Goal: Transaction & Acquisition: Purchase product/service

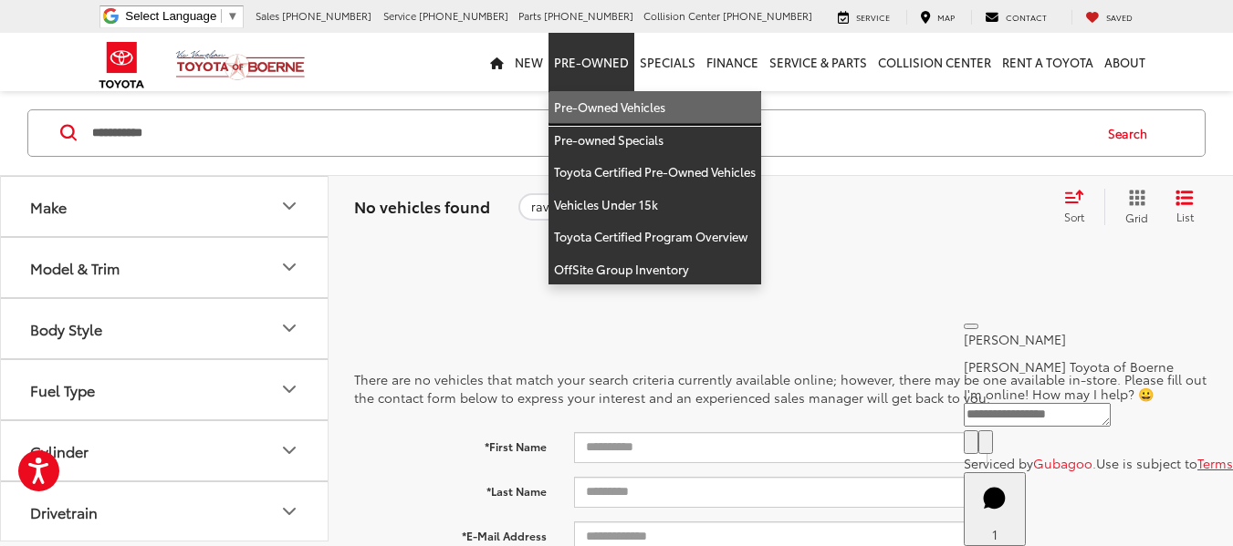
click at [610, 106] on link "Pre-Owned Vehicles" at bounding box center [654, 107] width 213 height 33
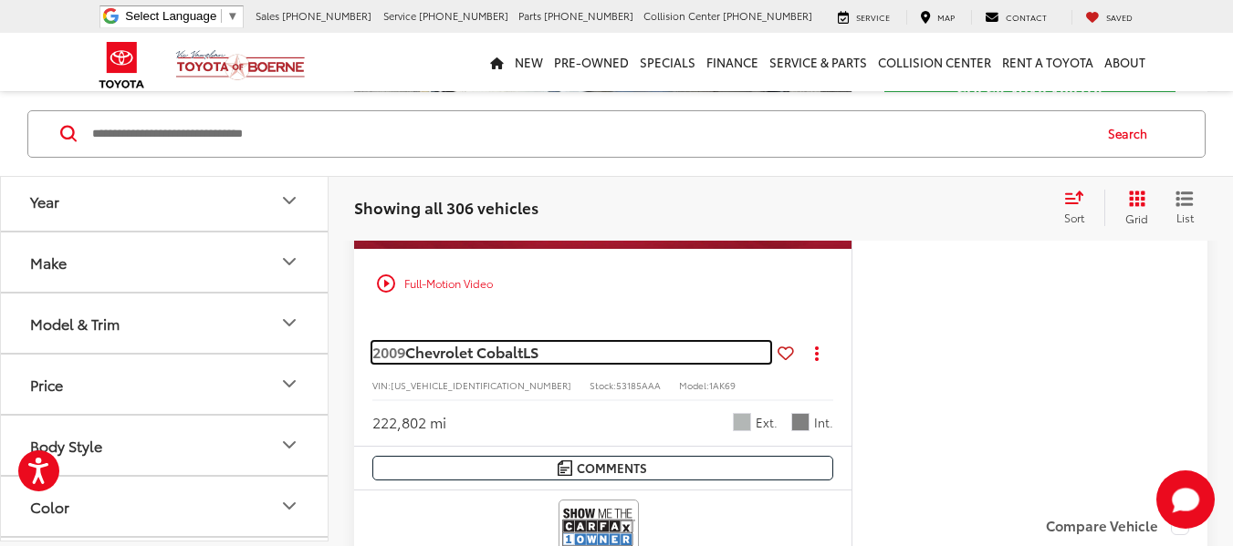
click at [484, 353] on span "Chevrolet Cobalt" at bounding box center [464, 351] width 118 height 21
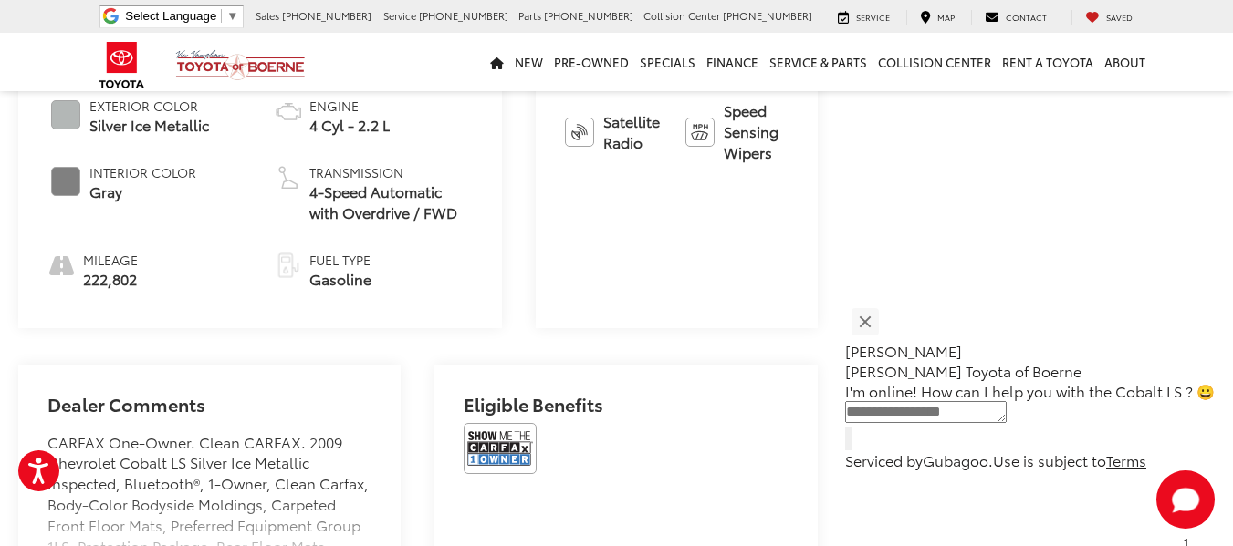
scroll to position [1092, 0]
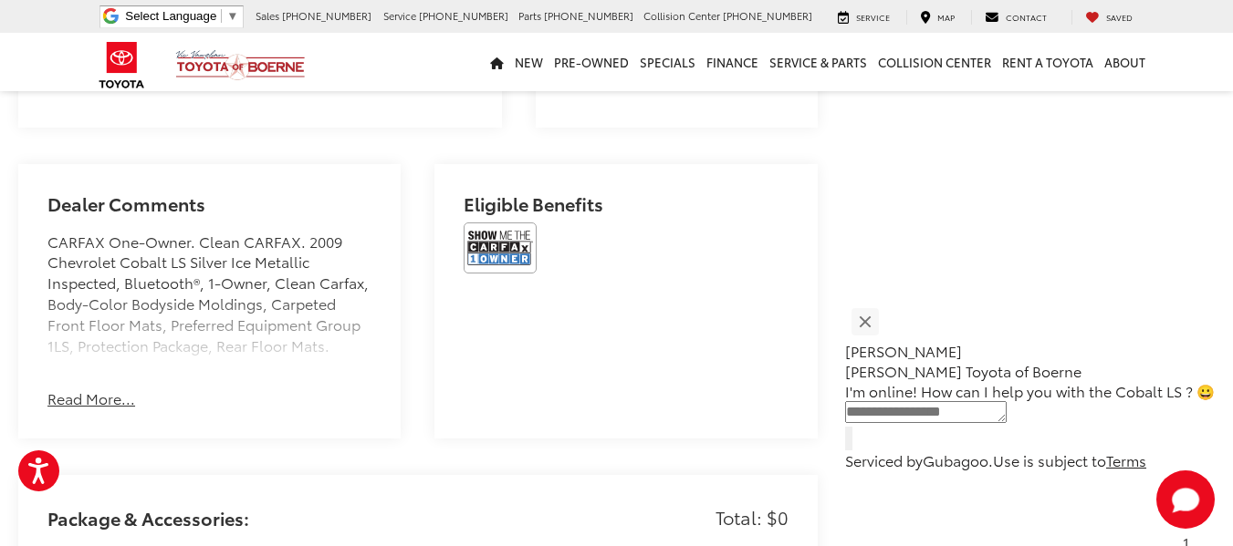
click at [123, 410] on button "Read More..." at bounding box center [91, 399] width 88 height 21
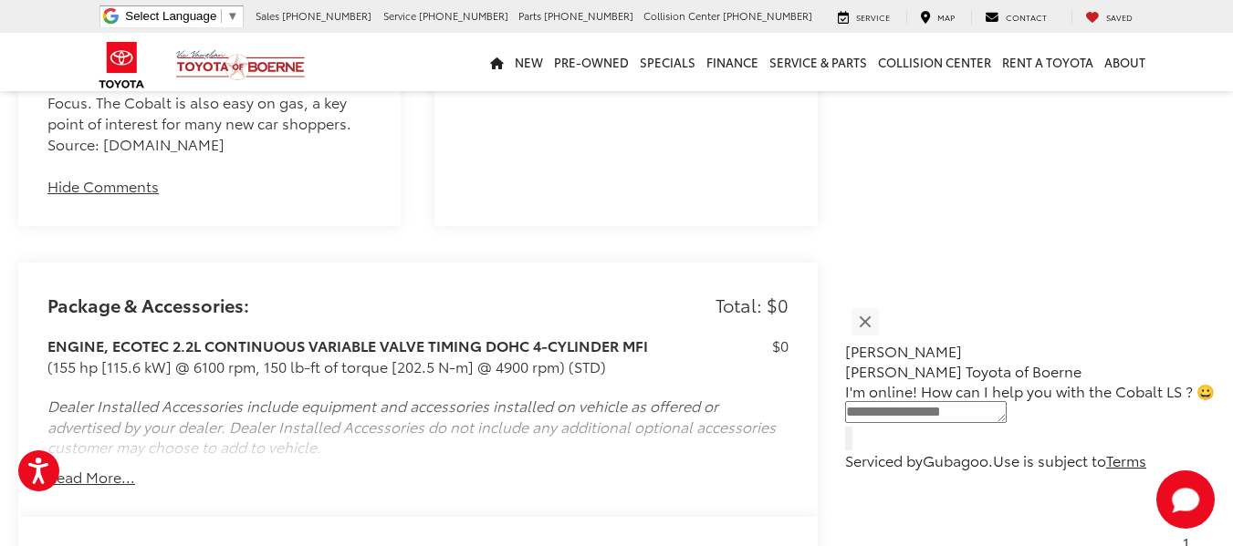
scroll to position [1548, 0]
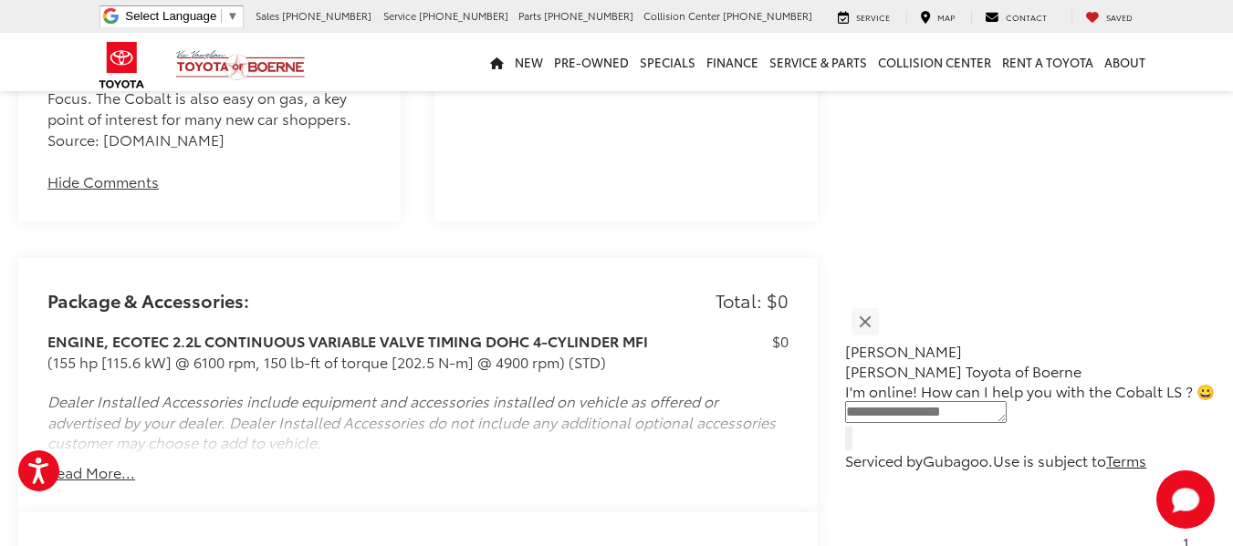
click at [113, 484] on button "Read More..." at bounding box center [91, 473] width 88 height 21
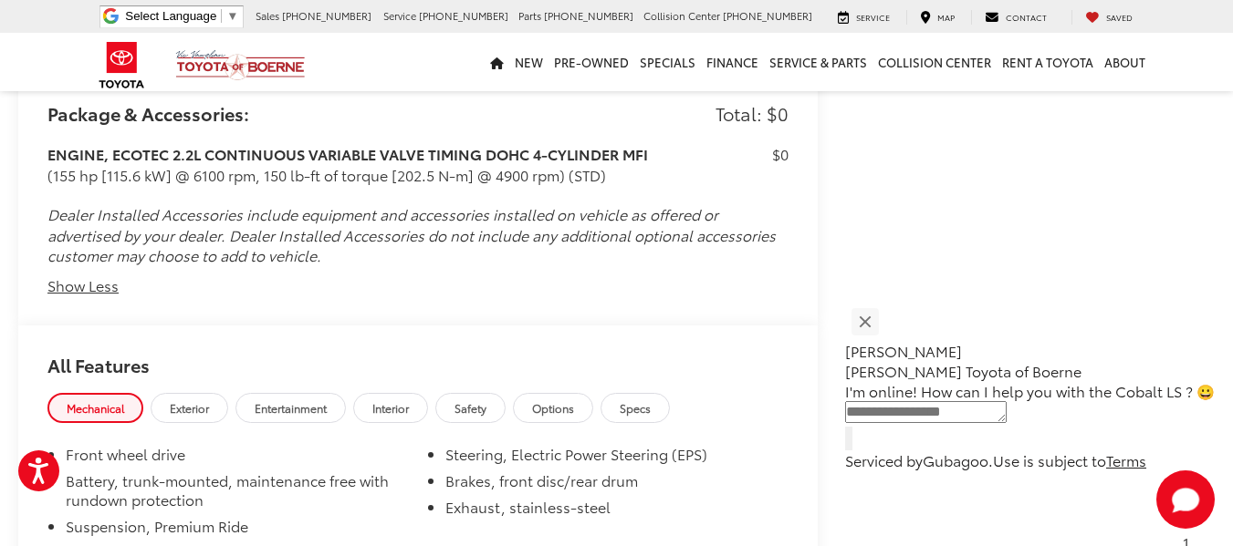
scroll to position [1736, 0]
click at [79, 296] on button "Show Less" at bounding box center [82, 285] width 71 height 21
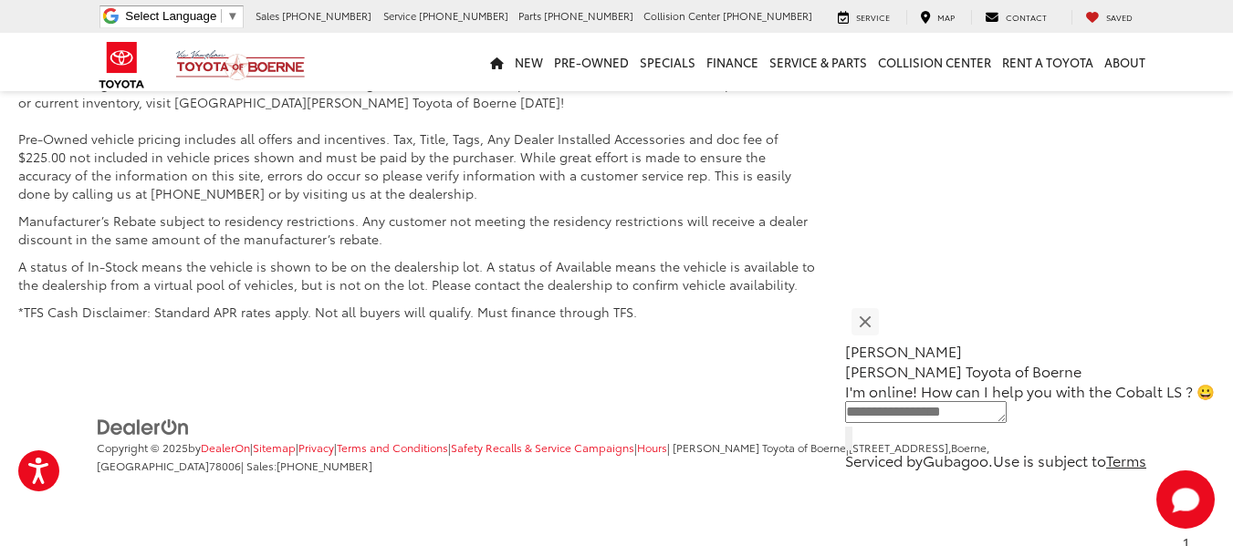
scroll to position [2924, 0]
click at [919, 341] on p "Jessica" at bounding box center [1030, 351] width 370 height 20
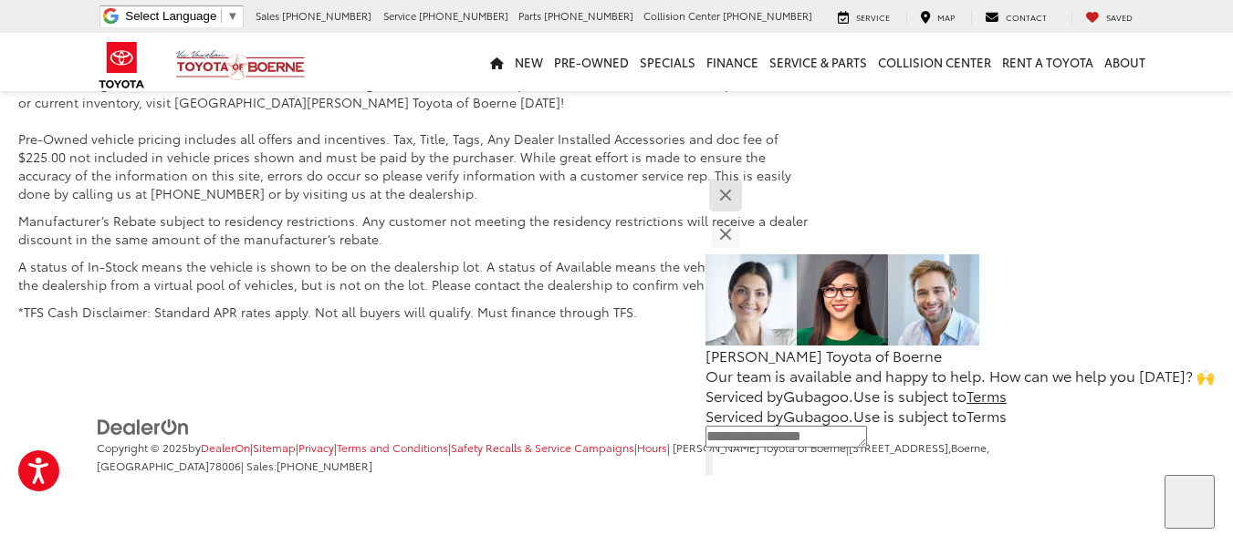
click at [744, 215] on button "Close" at bounding box center [724, 195] width 39 height 39
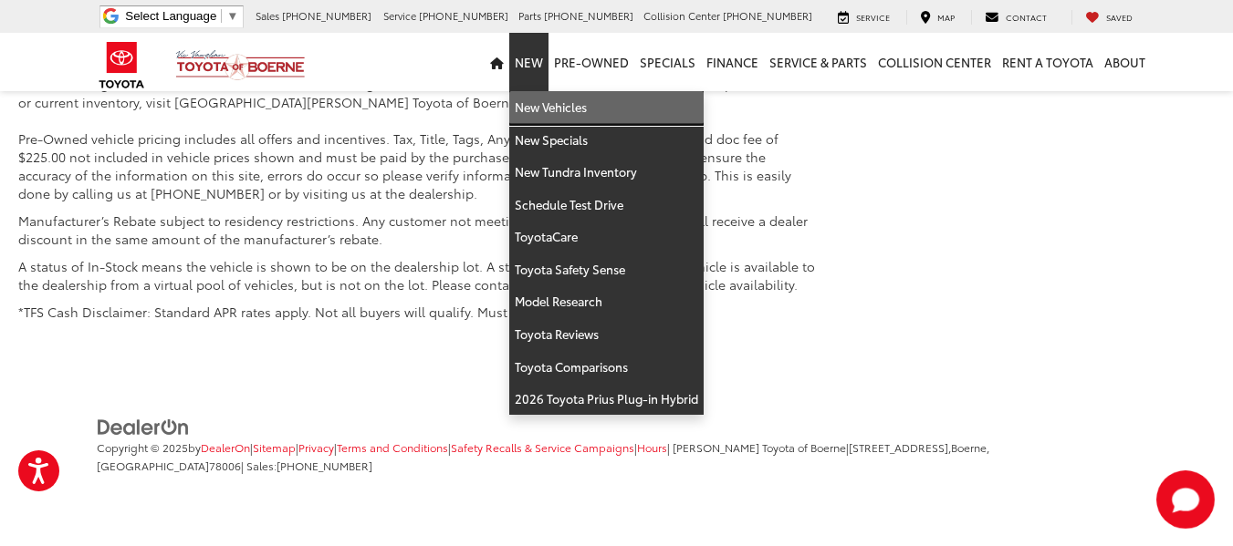
click at [550, 107] on link "New Vehicles" at bounding box center [606, 107] width 194 height 33
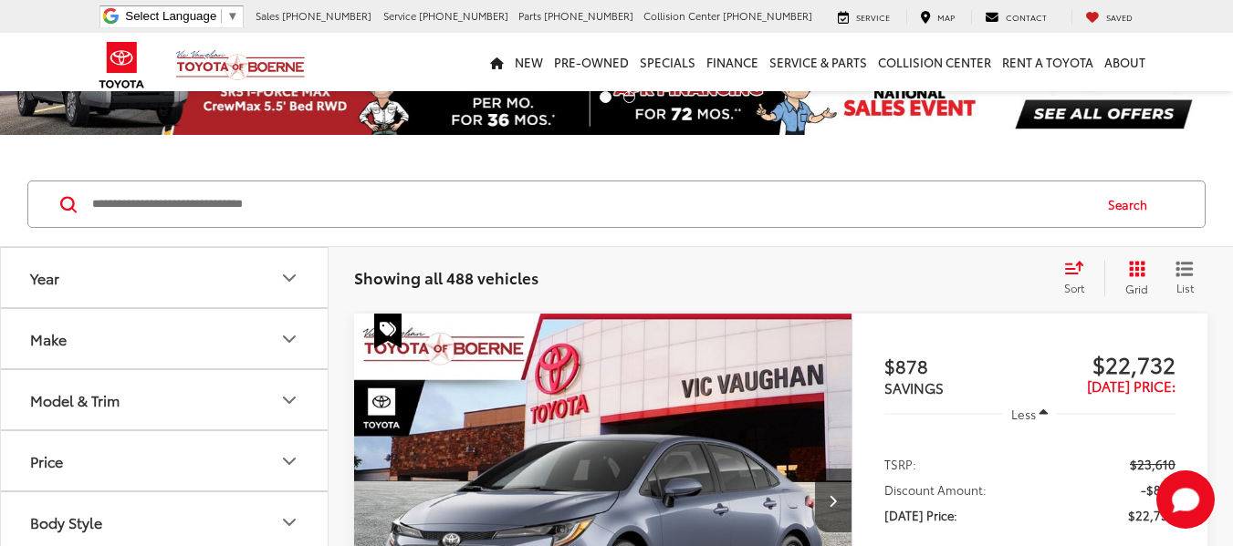
scroll to position [91, 0]
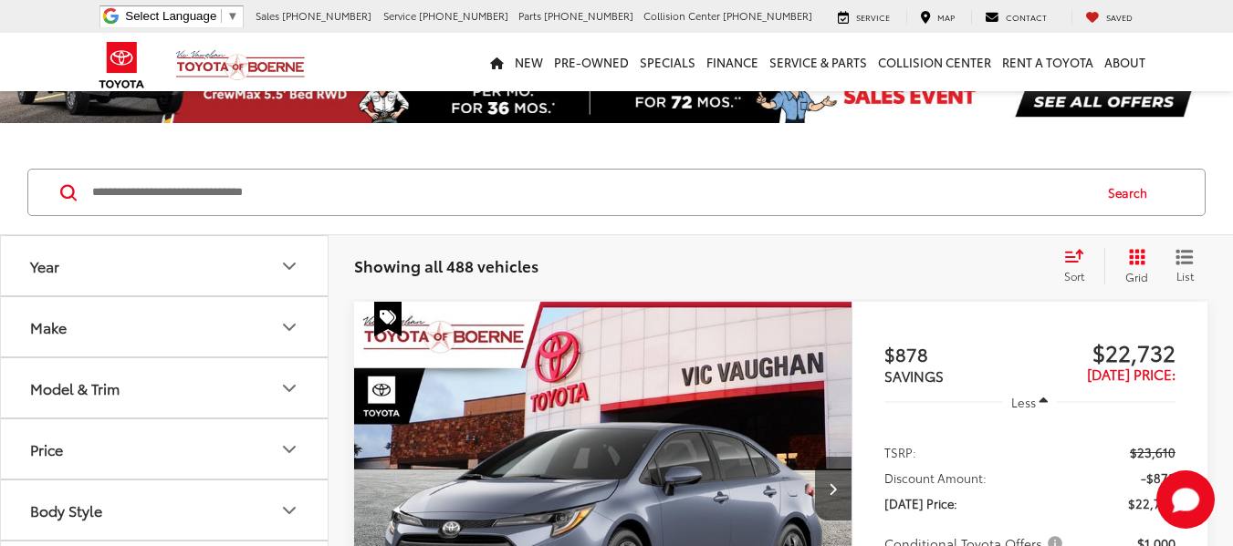
click at [584, 390] on img "2025 Toyota Corolla LE 0" at bounding box center [603, 489] width 500 height 375
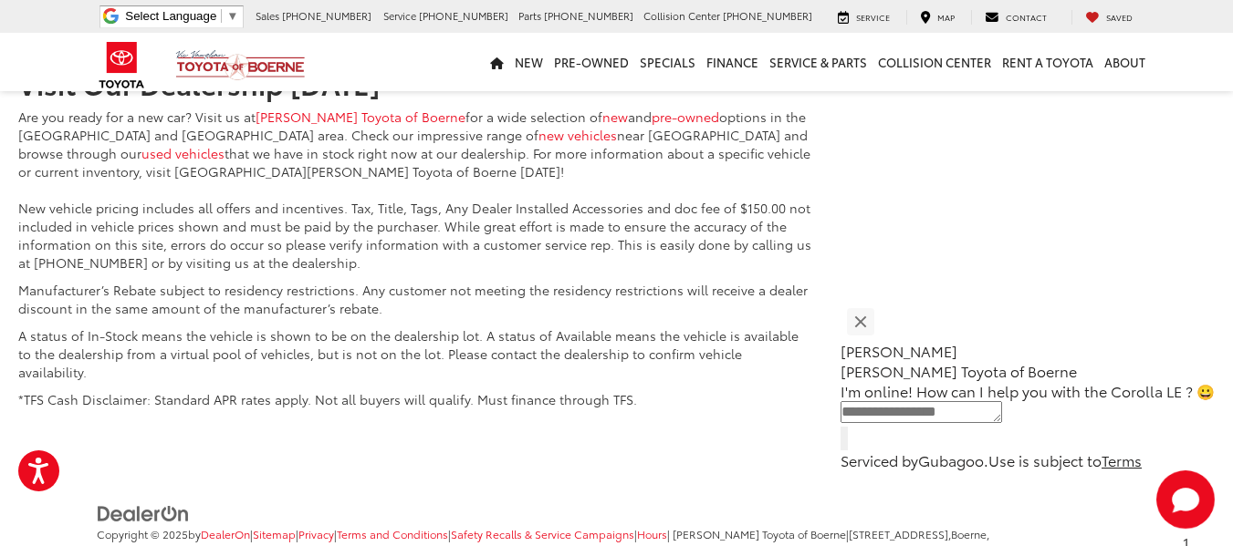
scroll to position [2920, 0]
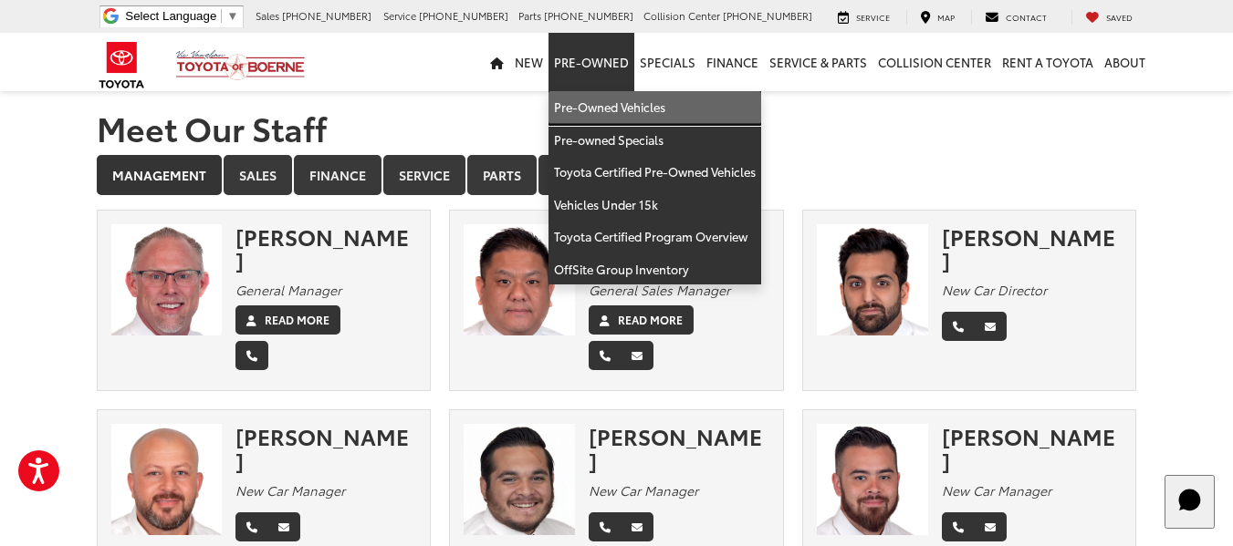
click at [591, 117] on link "Pre-Owned Vehicles" at bounding box center [654, 107] width 213 height 33
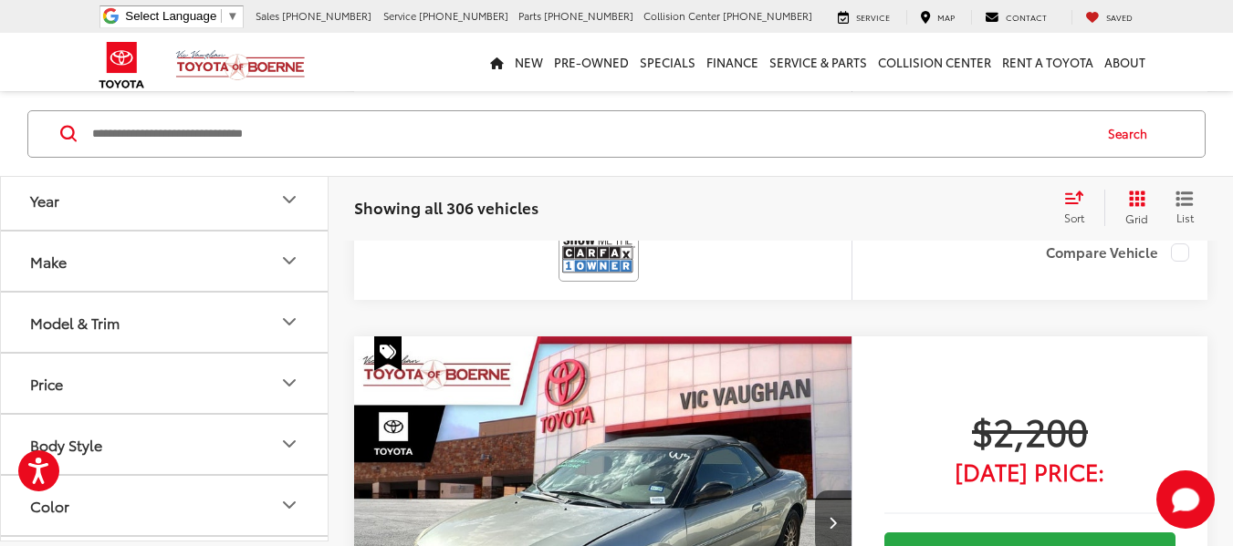
scroll to position [1186, 0]
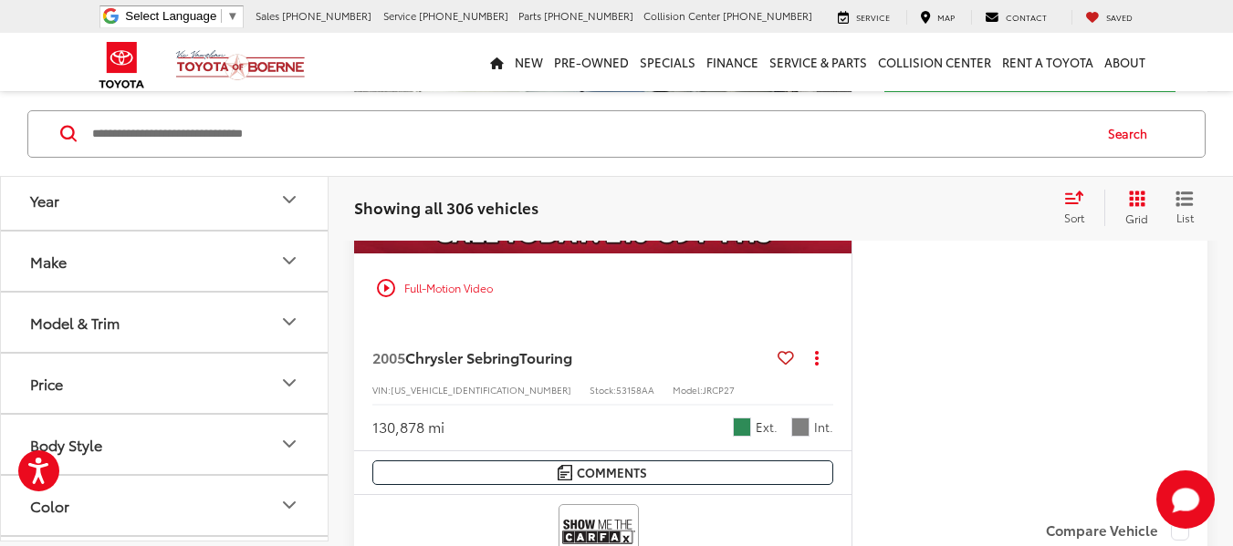
click at [530, 256] on div "play_circle_outline Full-Motion Video" at bounding box center [602, 101] width 497 height 442
click at [533, 242] on img "2005 Chrysler Sebring Touring 0" at bounding box center [603, 67] width 500 height 375
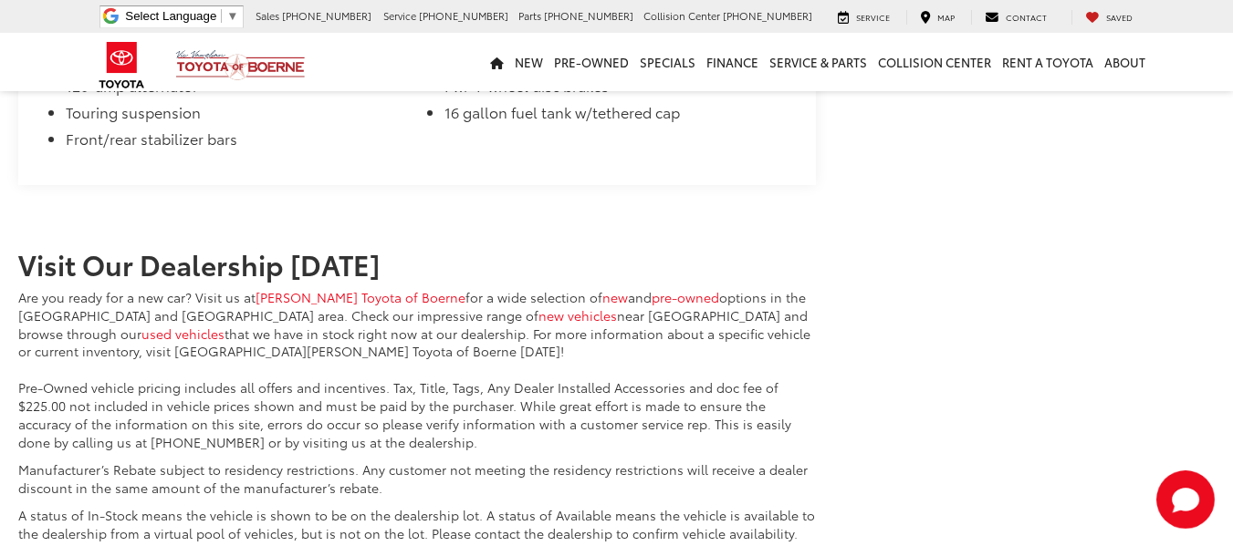
scroll to position [2111, 0]
